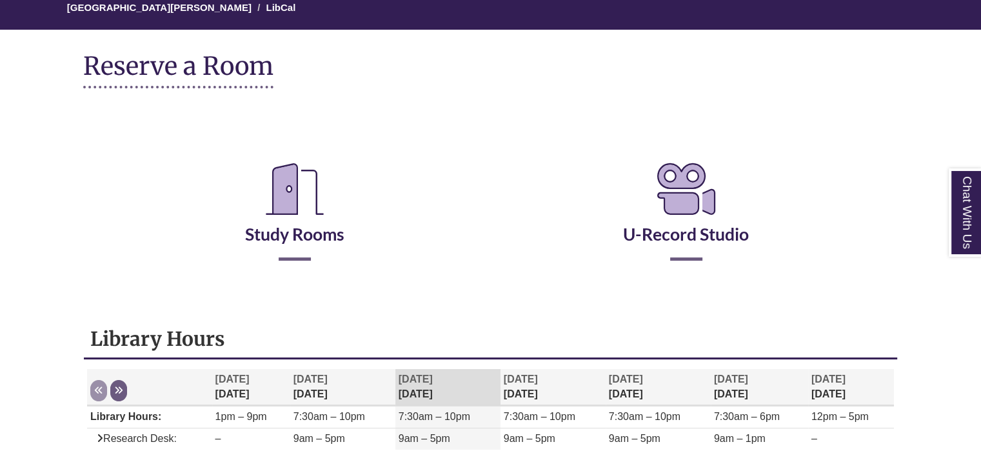
scroll to position [193, 0]
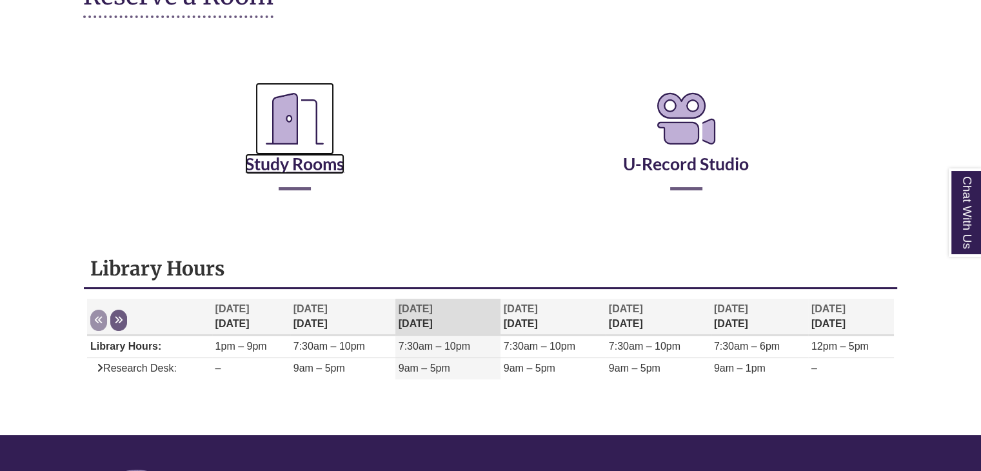
click at [313, 173] on link "Study Rooms" at bounding box center [294, 147] width 99 height 53
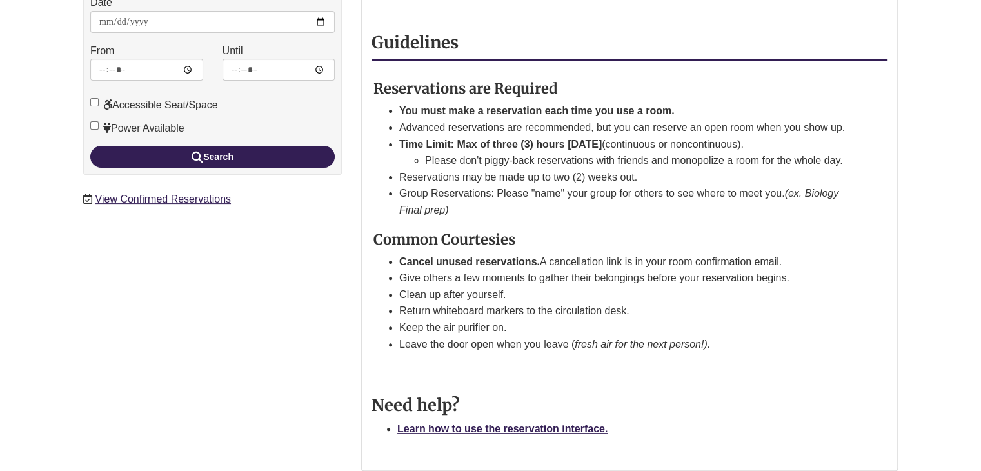
scroll to position [193, 0]
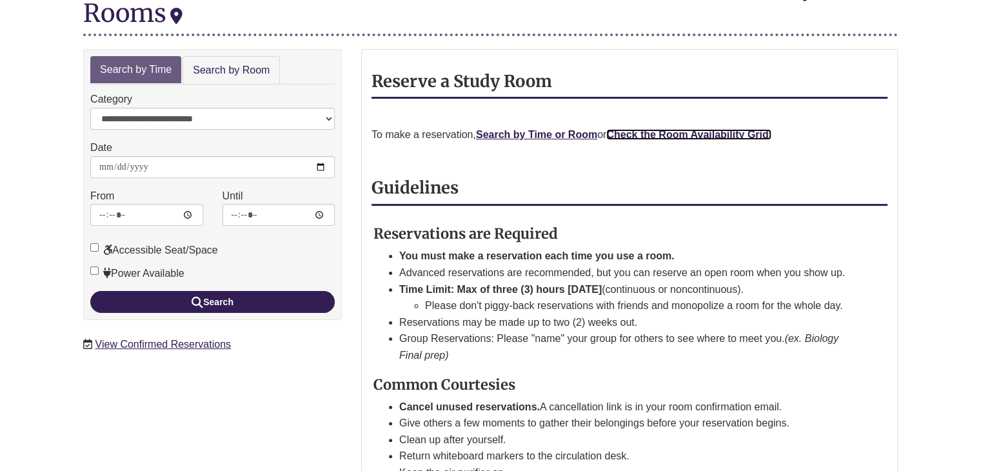
click at [691, 129] on strong "Check the Room Availability Grid." at bounding box center [688, 134] width 165 height 11
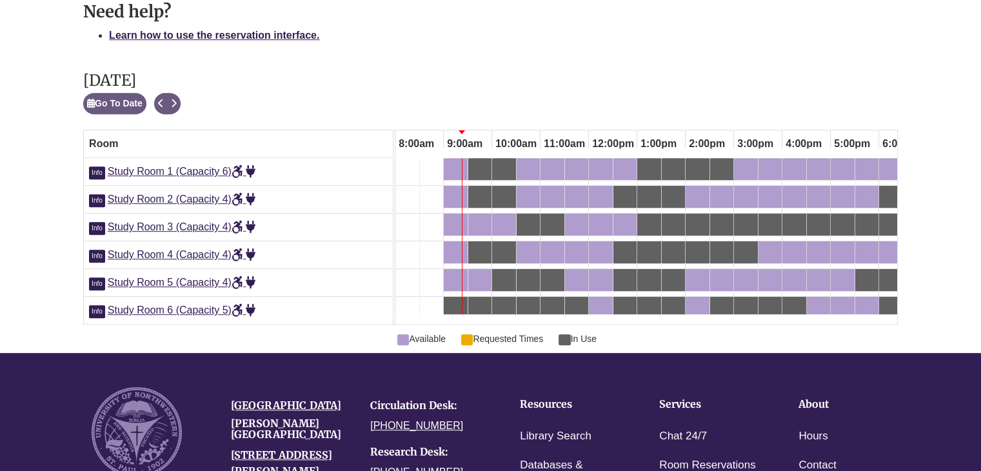
scroll to position [0, 622]
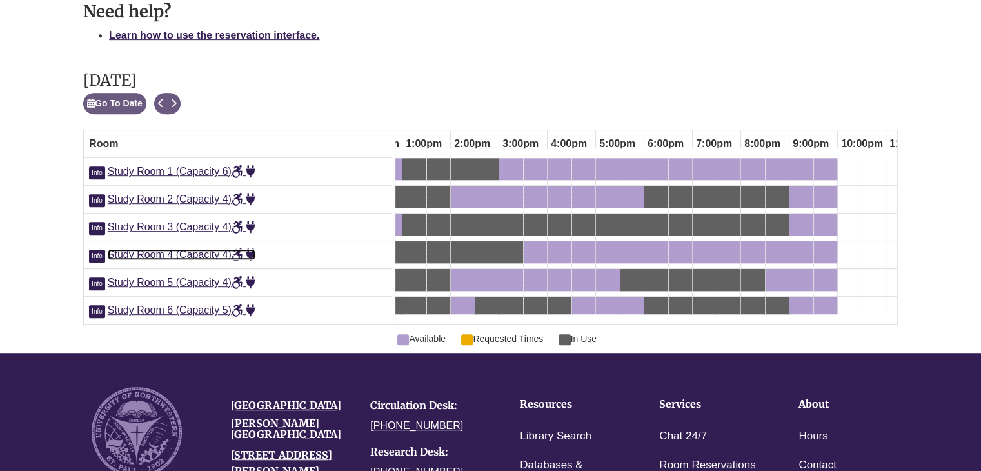
click at [161, 253] on span "Study Room 4 (Capacity 4)" at bounding box center [182, 254] width 148 height 11
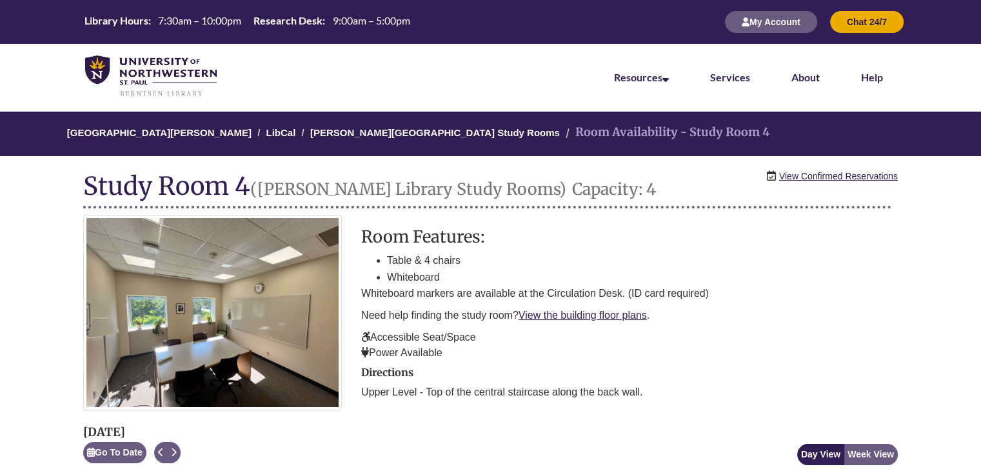
scroll to position [0, 387]
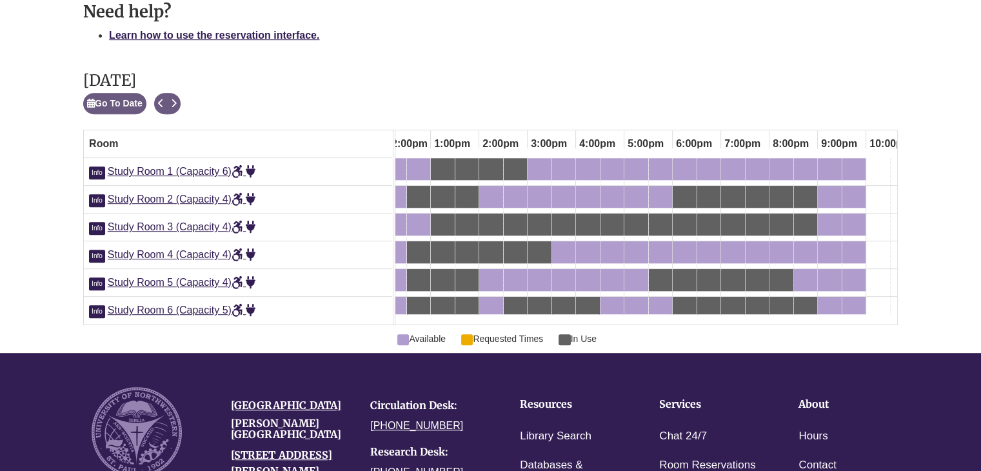
scroll to position [0, 597]
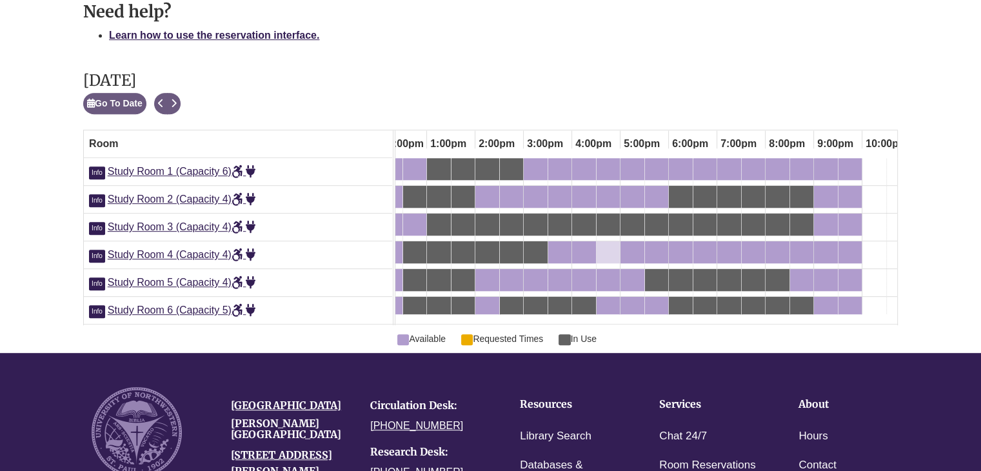
click at [609, 252] on div "4:30pm Tuesday, September 30, 2025 - Study Room 4 - Available" at bounding box center [608, 252] width 21 height 14
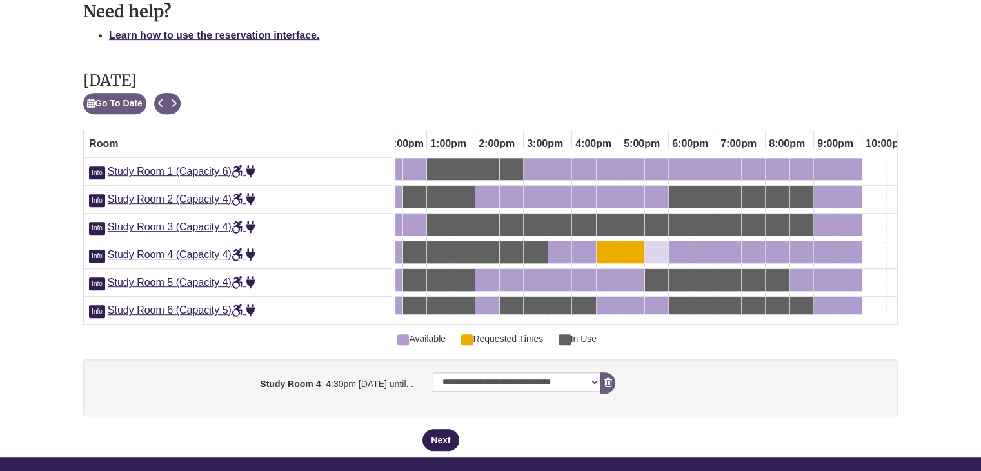
click at [666, 254] on div "5:30pm Tuesday, September 30, 2025 - Study Room 4 - Available" at bounding box center [656, 252] width 21 height 14
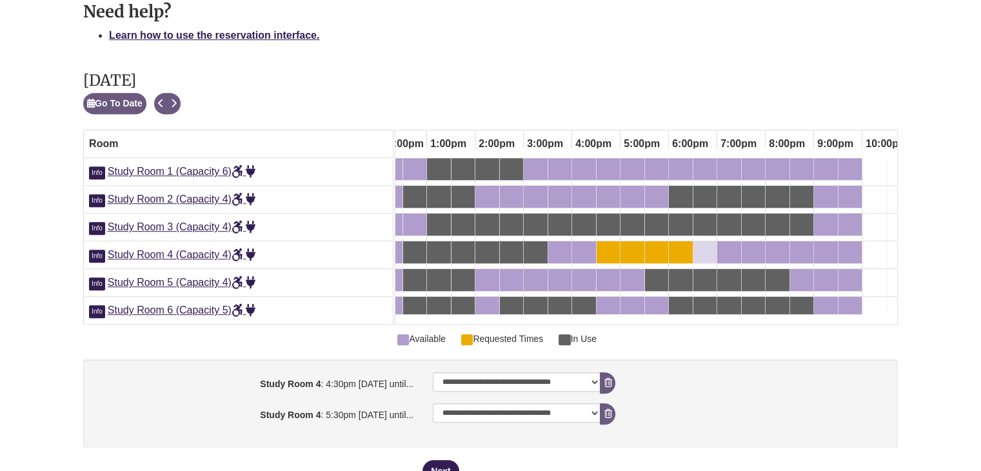
click at [711, 250] on div "6:30pm Tuesday, September 30, 2025 - Study Room 4 - Available" at bounding box center [705, 252] width 21 height 14
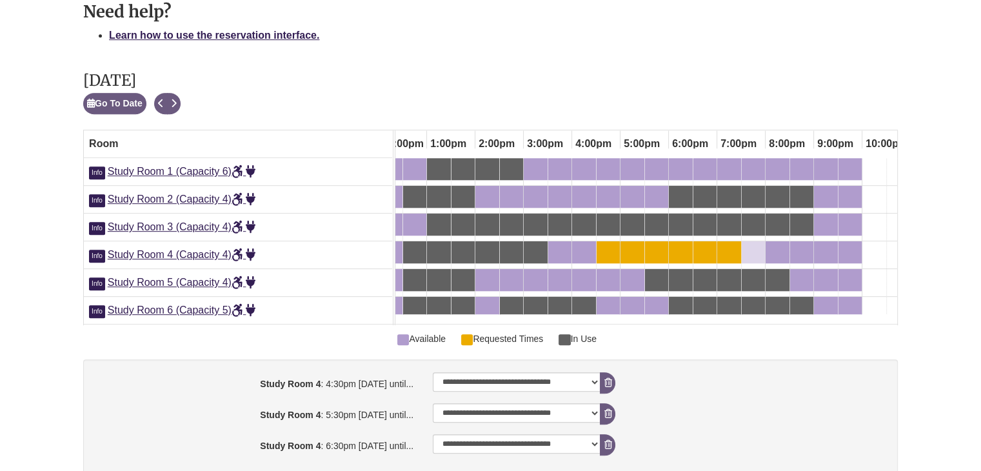
click at [758, 246] on div "7:30pm Tuesday, September 30, 2025 - Study Room 4 - Available" at bounding box center [753, 252] width 21 height 14
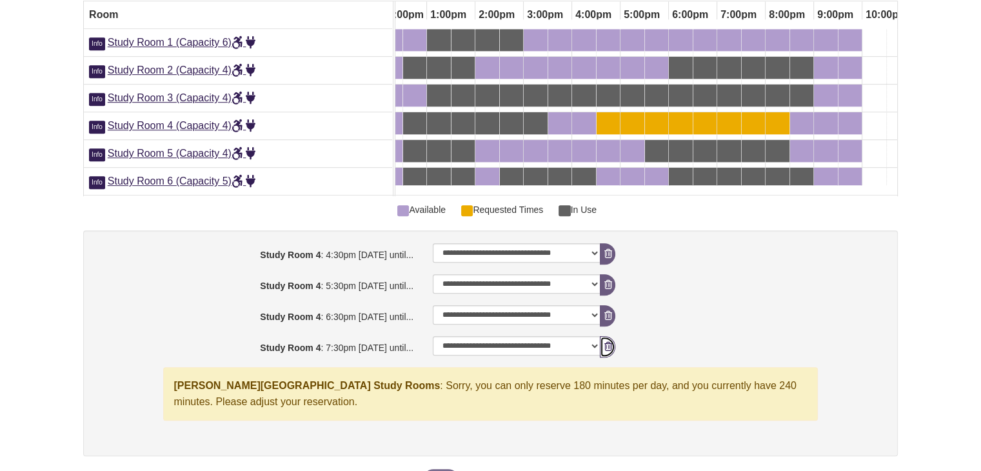
click at [608, 351] on icon "booking form" at bounding box center [608, 346] width 8 height 9
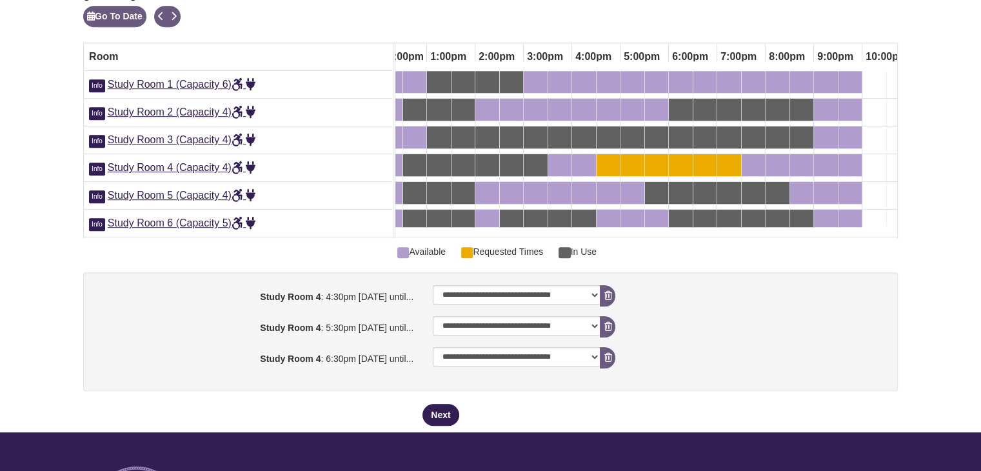
scroll to position [745, 0]
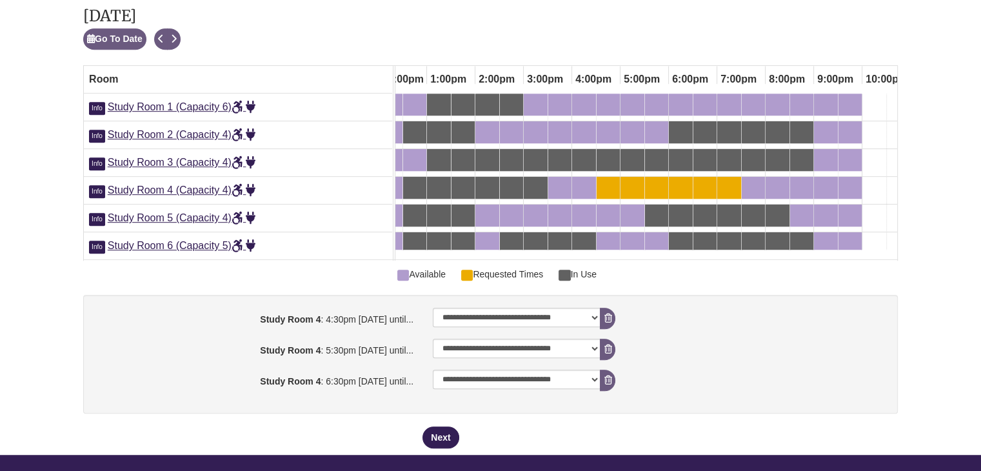
click at [629, 183] on div "5:00pm Tuesday, September 30, 2025 - Study Room 4 - Available" at bounding box center [632, 188] width 21 height 14
click at [609, 384] on icon "booking form" at bounding box center [608, 379] width 8 height 9
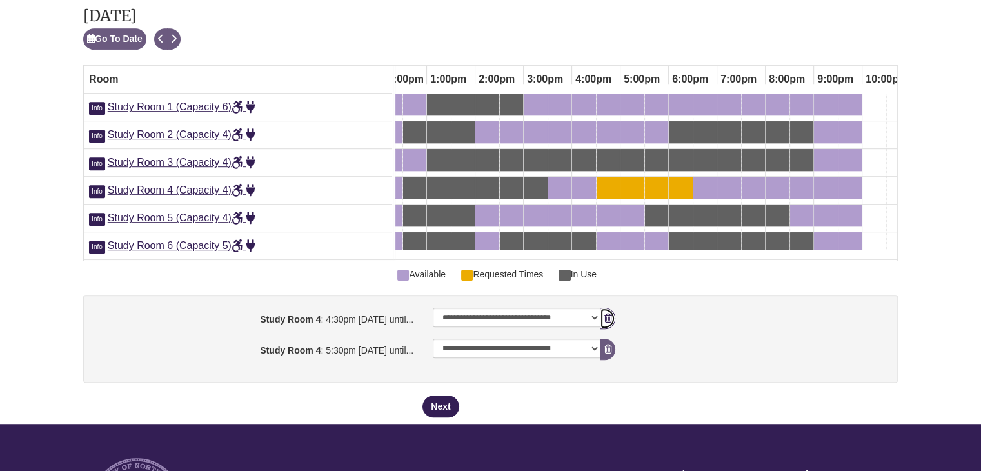
click at [607, 318] on button "Remove Pending Reservation" at bounding box center [607, 318] width 15 height 21
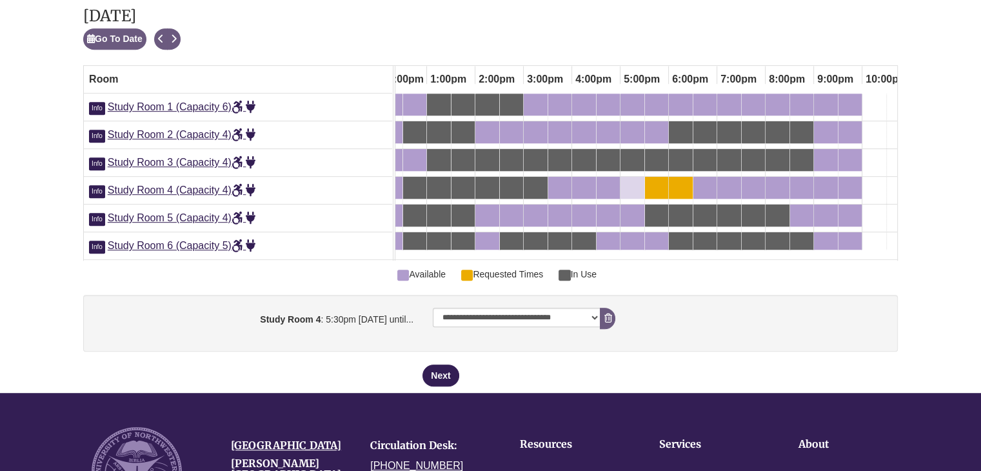
click at [640, 186] on div "5:00pm Tuesday, September 30, 2025 - Study Room 4 - Requested Times" at bounding box center [632, 188] width 21 height 14
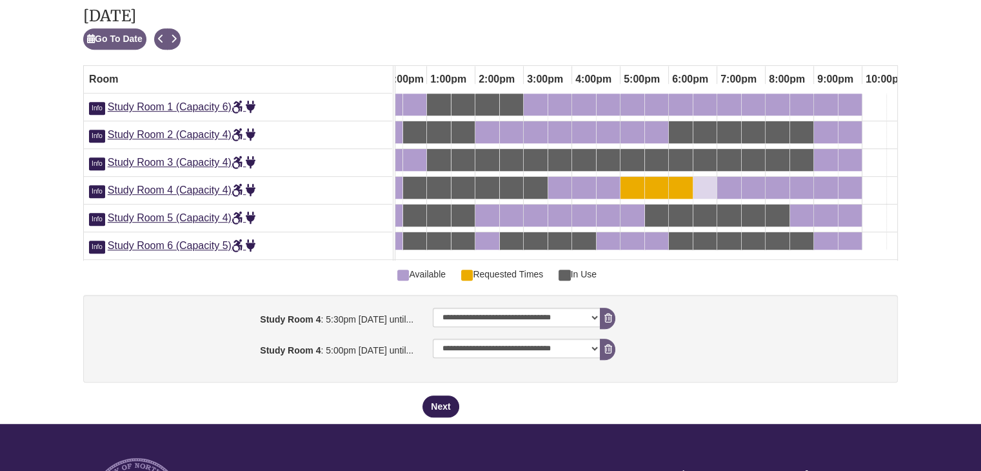
click at [707, 187] on div "6:30pm Tuesday, September 30, 2025 - Study Room 4 - Available" at bounding box center [705, 188] width 21 height 14
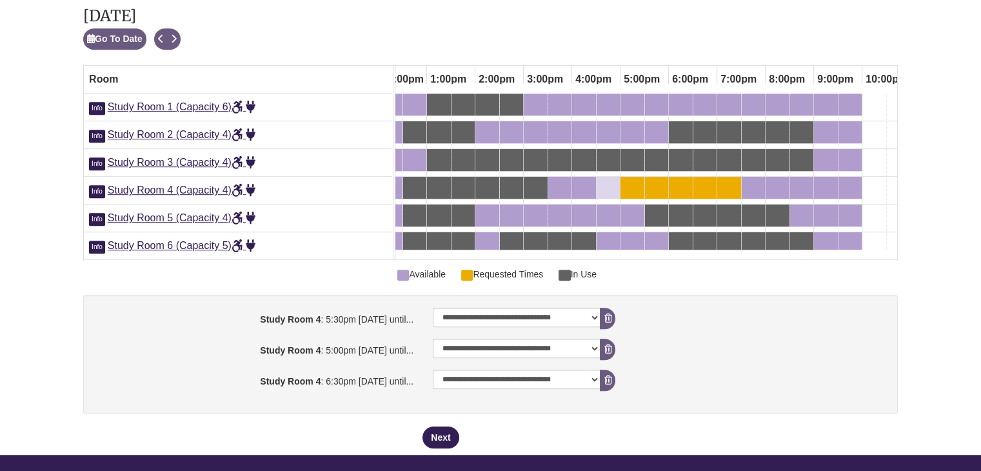
click at [607, 192] on div "4:30pm Tuesday, September 30, 2025 - Study Room 4 - Available" at bounding box center [608, 188] width 21 height 14
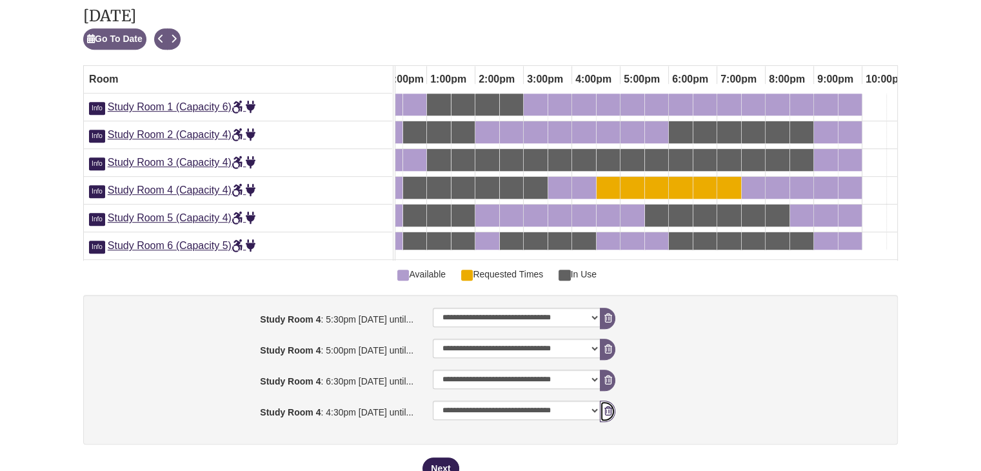
click at [601, 414] on button "Remove Pending Reservation" at bounding box center [607, 410] width 15 height 21
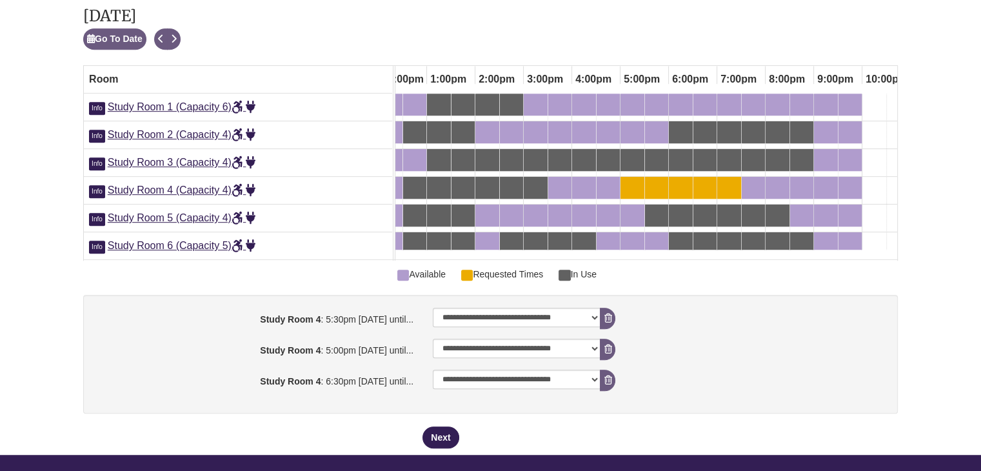
drag, startPoint x: 355, startPoint y: 355, endPoint x: 369, endPoint y: 333, distance: 26.1
click at [369, 333] on div "**********" at bounding box center [490, 354] width 814 height 119
click at [604, 322] on icon "booking form" at bounding box center [608, 317] width 8 height 9
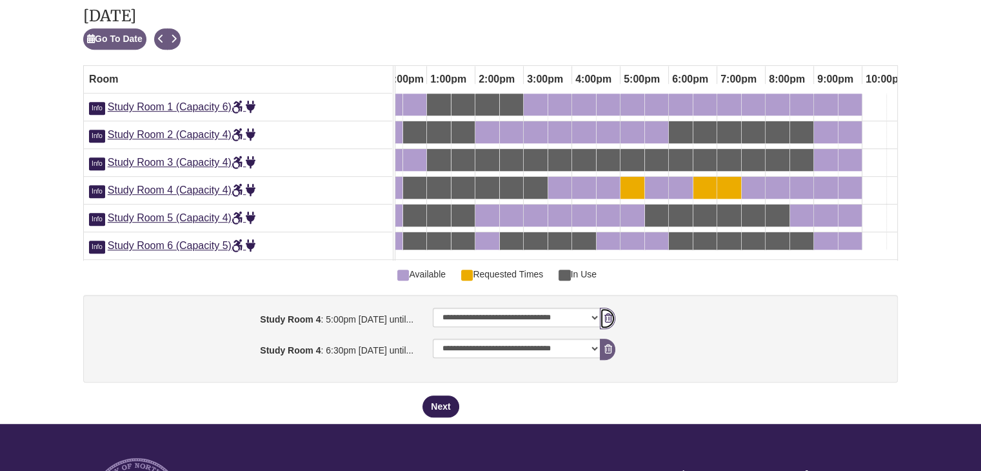
click at [604, 322] on icon "booking form" at bounding box center [608, 317] width 8 height 9
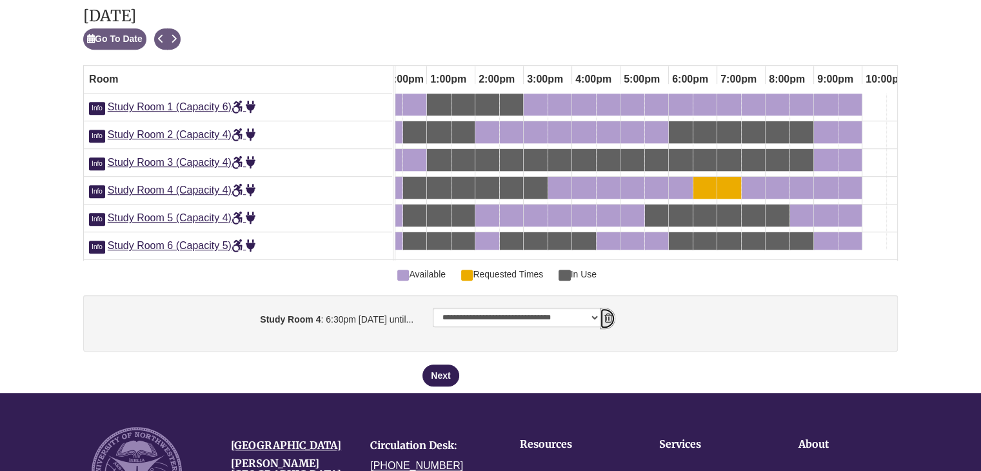
click at [604, 322] on icon "booking form" at bounding box center [608, 317] width 8 height 9
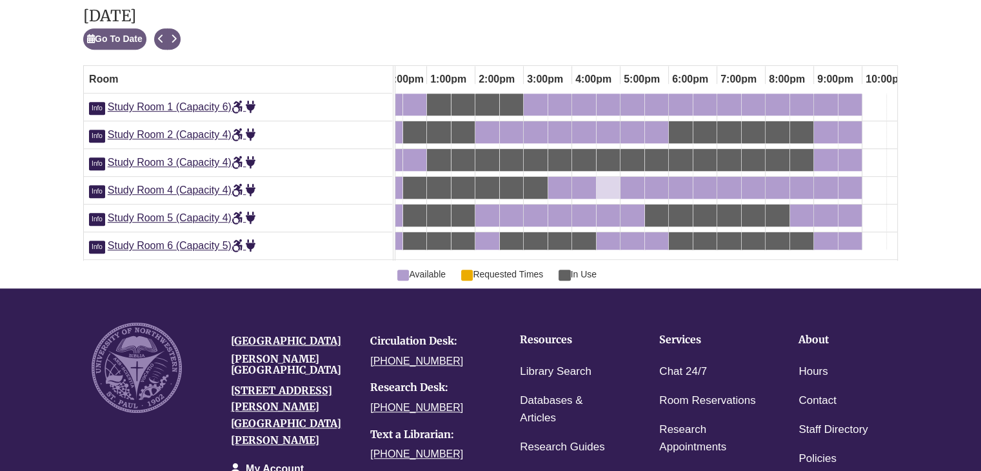
click at [605, 186] on div "4:30pm Tuesday, September 30, 2025 - Study Room 4 - Available" at bounding box center [608, 188] width 21 height 14
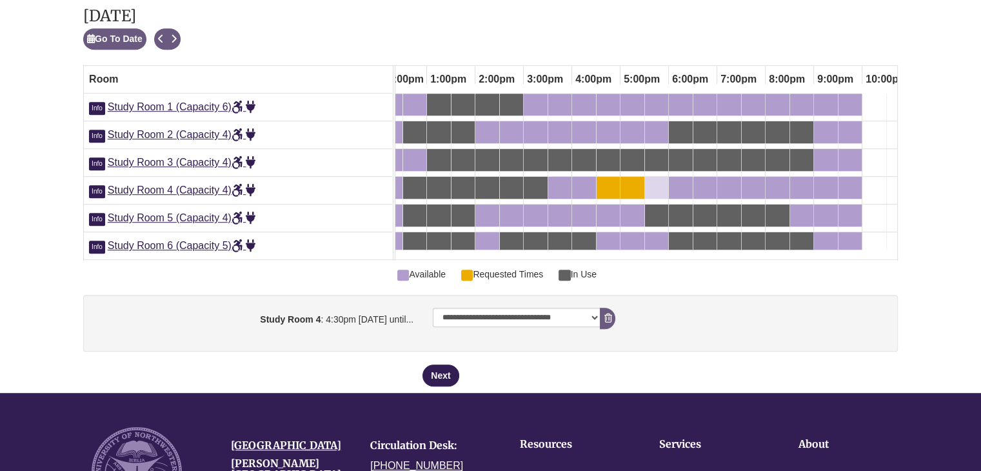
click at [658, 183] on div "5:30pm Tuesday, September 30, 2025 - Study Room 4 - Available" at bounding box center [656, 188] width 21 height 14
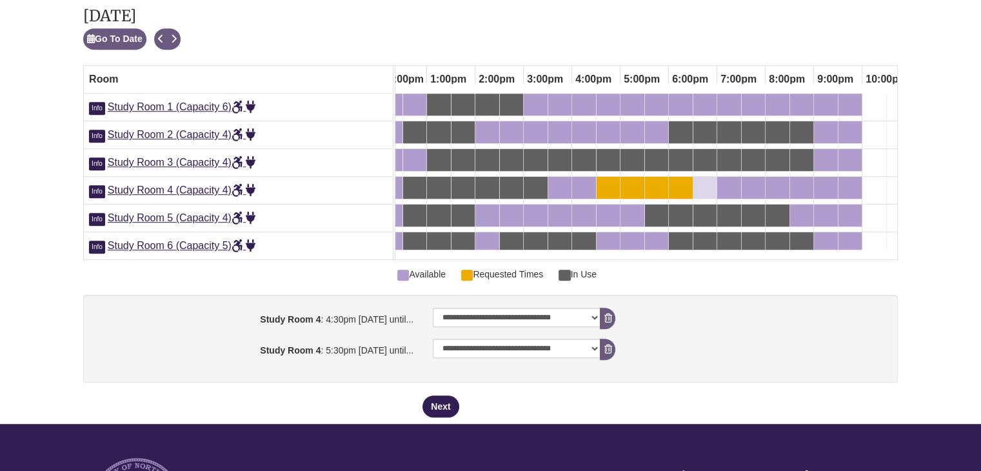
click at [708, 192] on div "6:30pm Tuesday, September 30, 2025 - Study Room 4 - Available" at bounding box center [705, 188] width 21 height 14
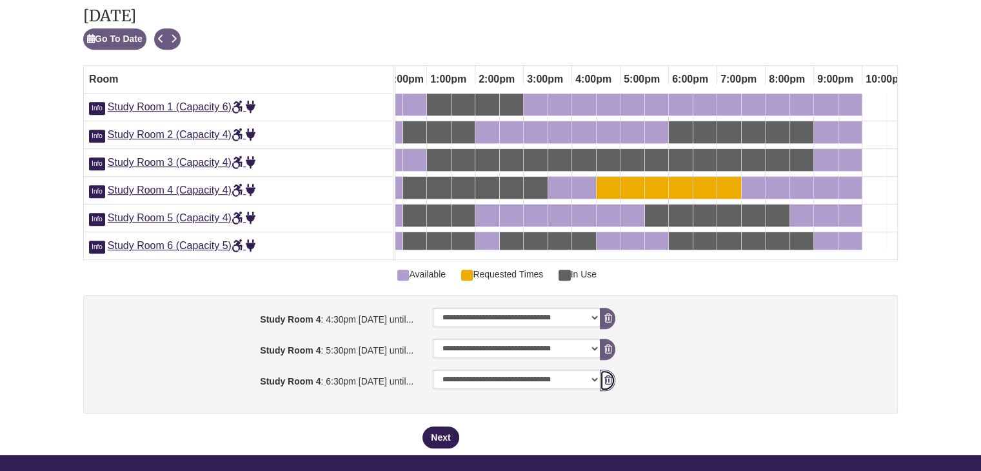
click at [607, 384] on icon "booking form" at bounding box center [608, 379] width 8 height 9
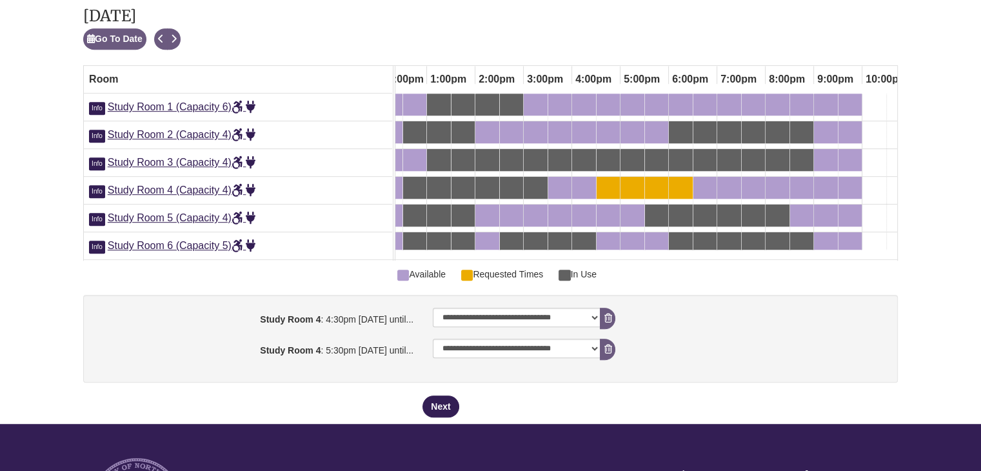
click at [678, 181] on div "6:00pm Tuesday, September 30, 2025 - Study Room 4 - Available" at bounding box center [680, 188] width 21 height 14
click at [707, 188] on div "6:30pm Tuesday, September 30, 2025 - Study Room 4 - Available" at bounding box center [705, 188] width 21 height 14
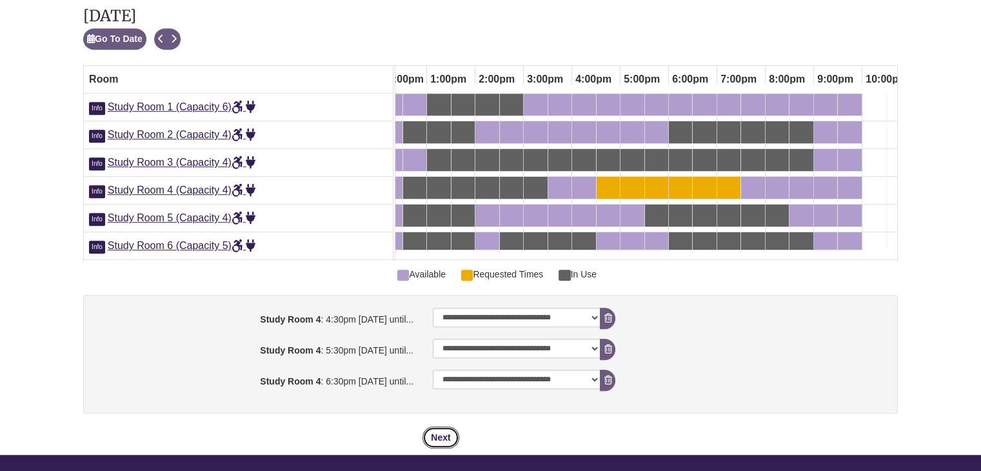
click at [431, 448] on button "Next" at bounding box center [440, 437] width 36 height 22
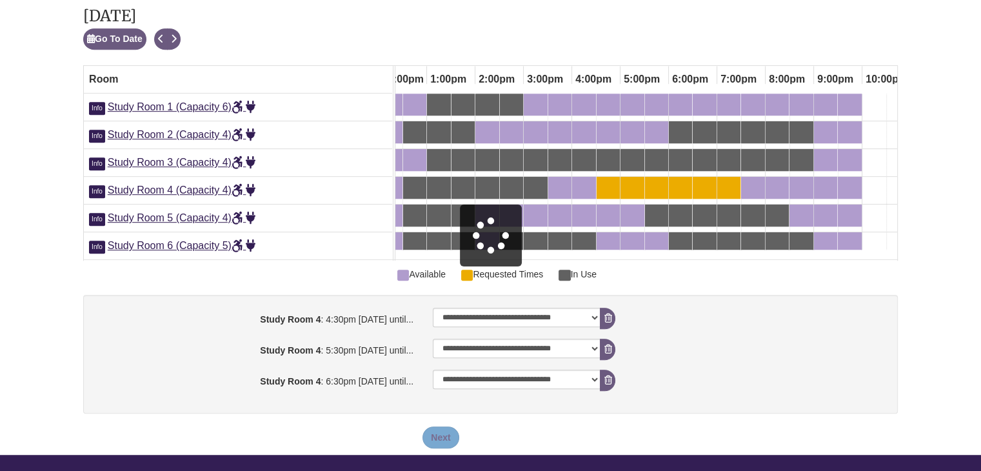
scroll to position [0, 0]
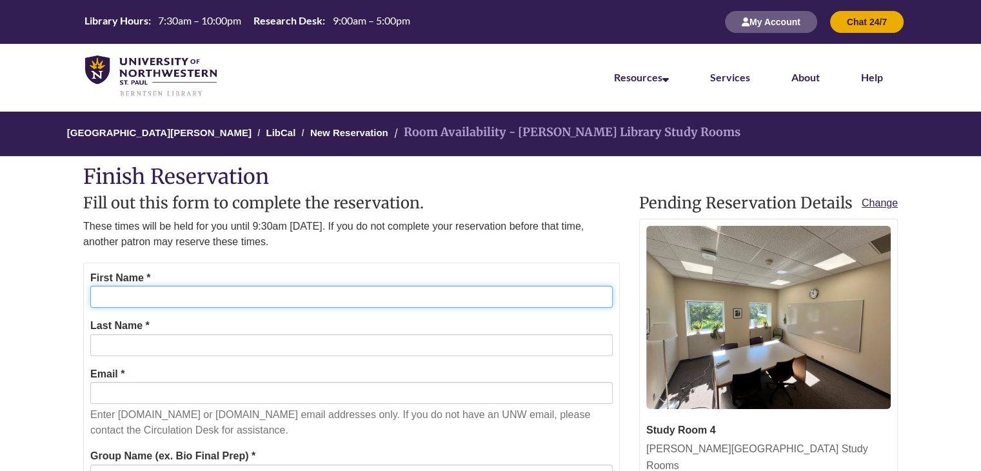
click at [201, 291] on input "First Name *" at bounding box center [351, 297] width 522 height 22
type input "*****"
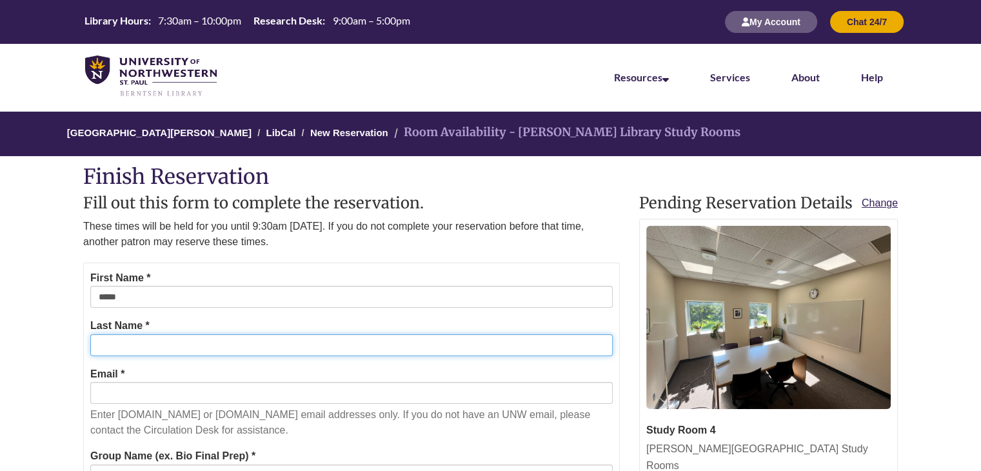
click at [206, 349] on input "Last Name *" at bounding box center [351, 345] width 522 height 22
type input "********"
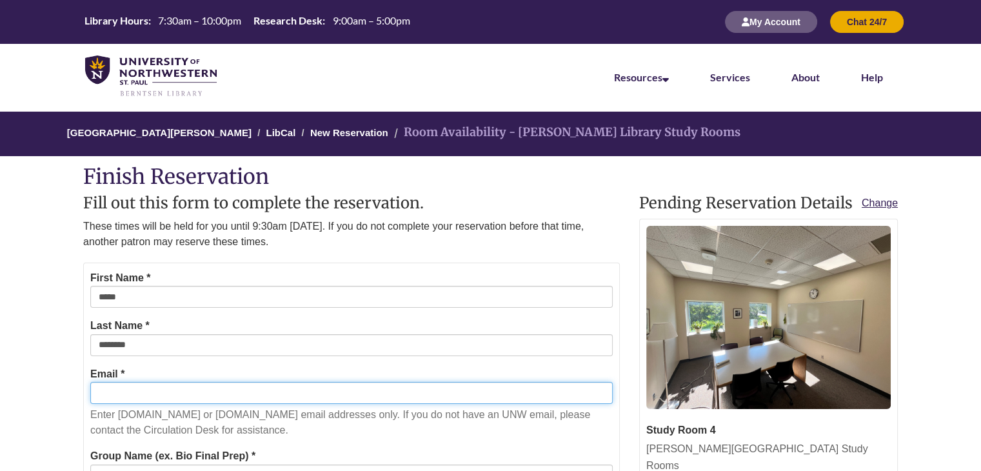
click at [203, 398] on input "Email *" at bounding box center [351, 393] width 522 height 22
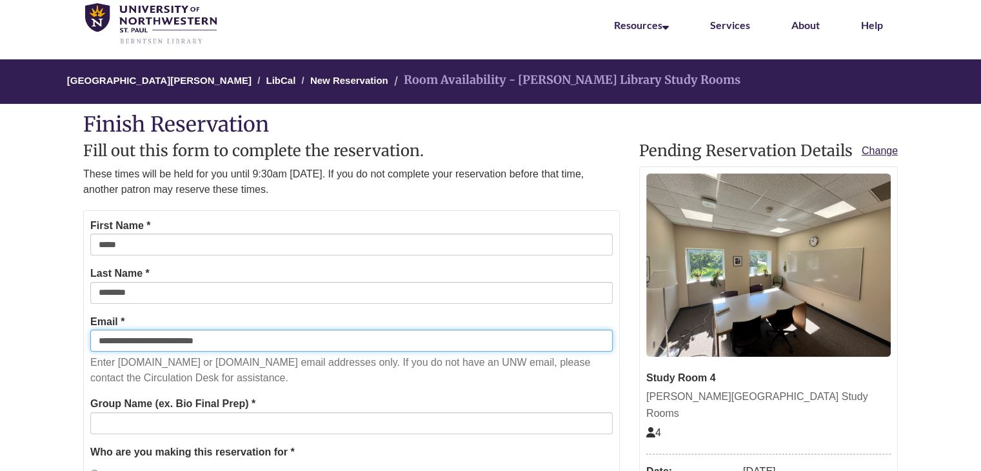
scroll to position [193, 0]
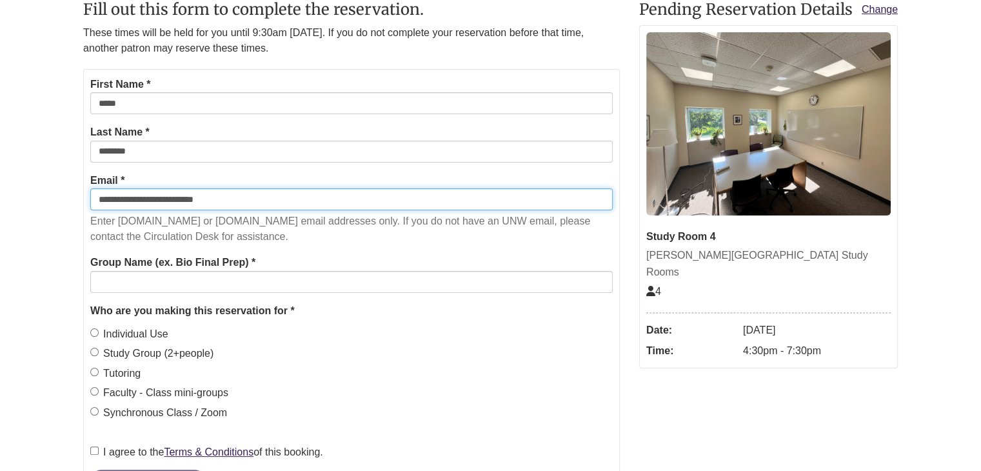
type input "**********"
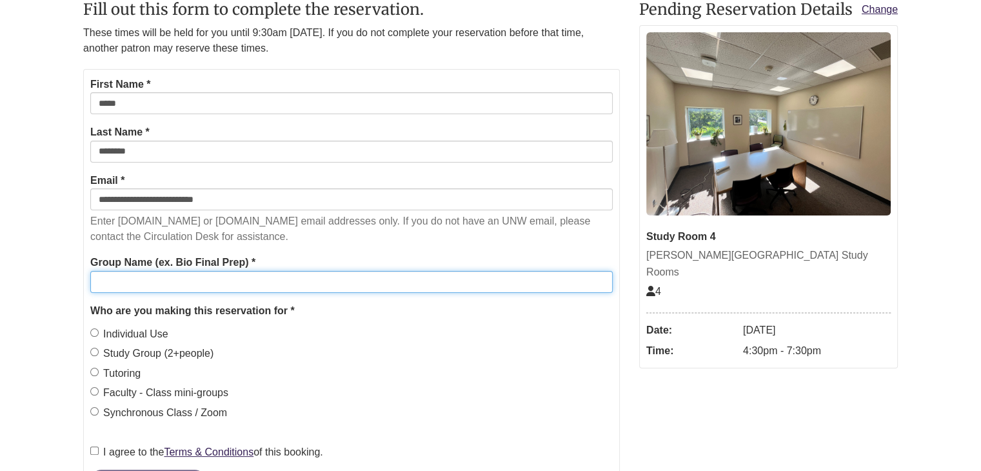
click at [234, 279] on input "Group Name (ex. Bio Final Prep) *" at bounding box center [351, 282] width 522 height 22
type input "**********"
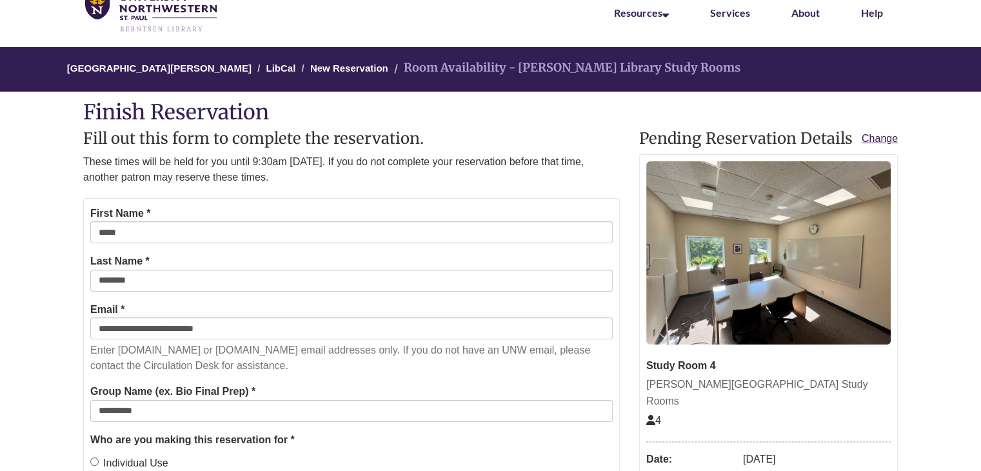
scroll to position [387, 0]
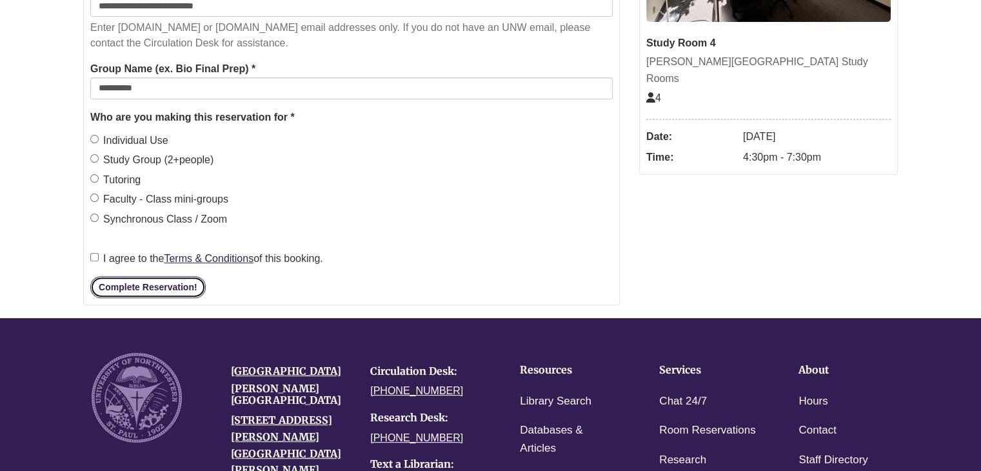
click at [175, 292] on button "Complete Reservation!" at bounding box center [147, 287] width 115 height 22
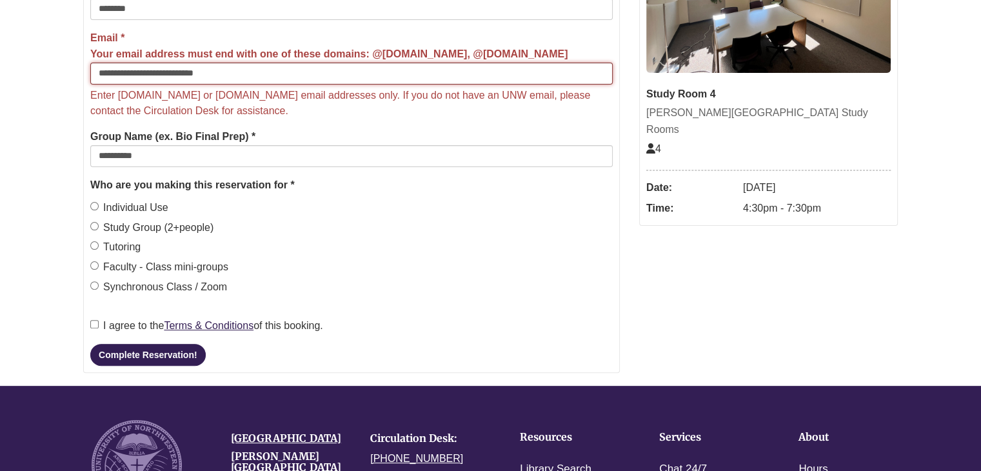
scroll to position [258, 0]
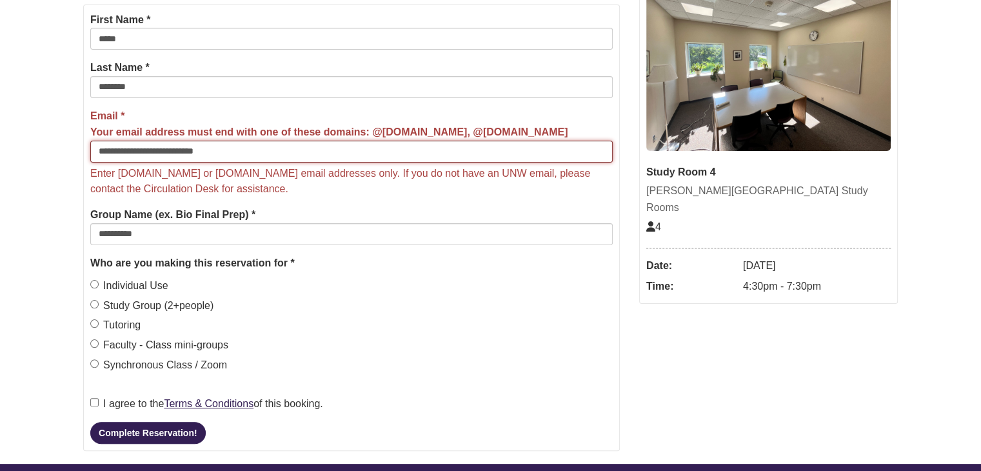
click at [206, 150] on input "**********" at bounding box center [351, 152] width 522 height 22
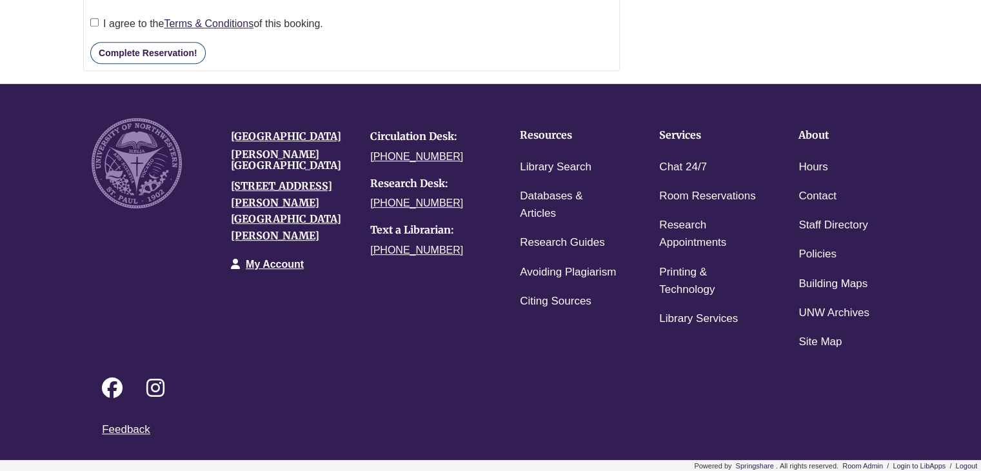
type input "**********"
click at [130, 47] on button "Complete Reservation!" at bounding box center [147, 53] width 115 height 22
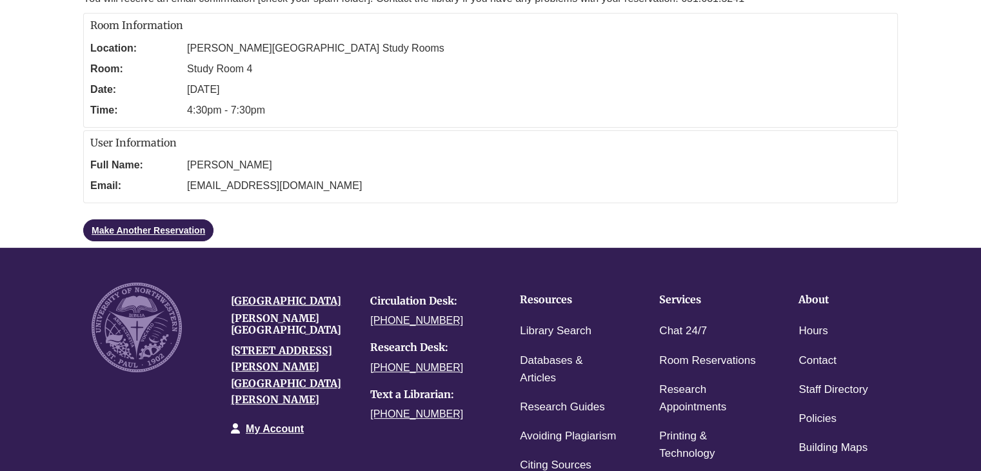
scroll to position [45, 0]
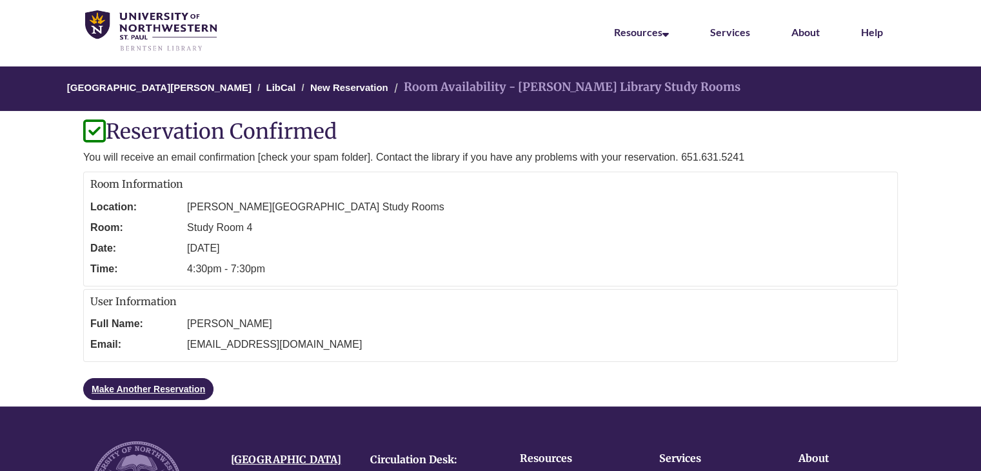
click at [460, 128] on h1 "Reservation Confirmed" at bounding box center [490, 132] width 814 height 23
